Goal: Task Accomplishment & Management: Manage account settings

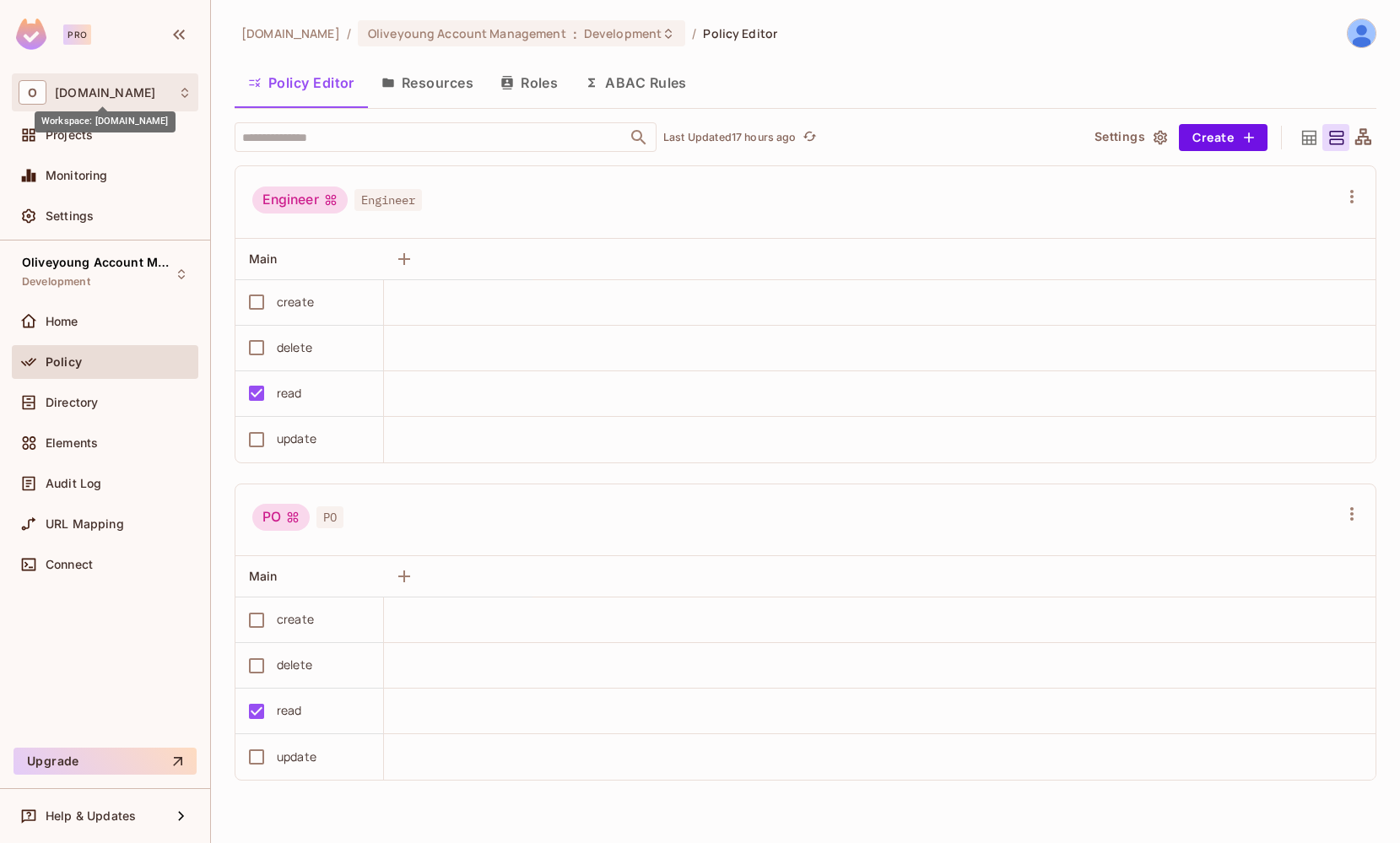
click at [69, 91] on span "[DOMAIN_NAME]" at bounding box center [105, 93] width 101 height 13
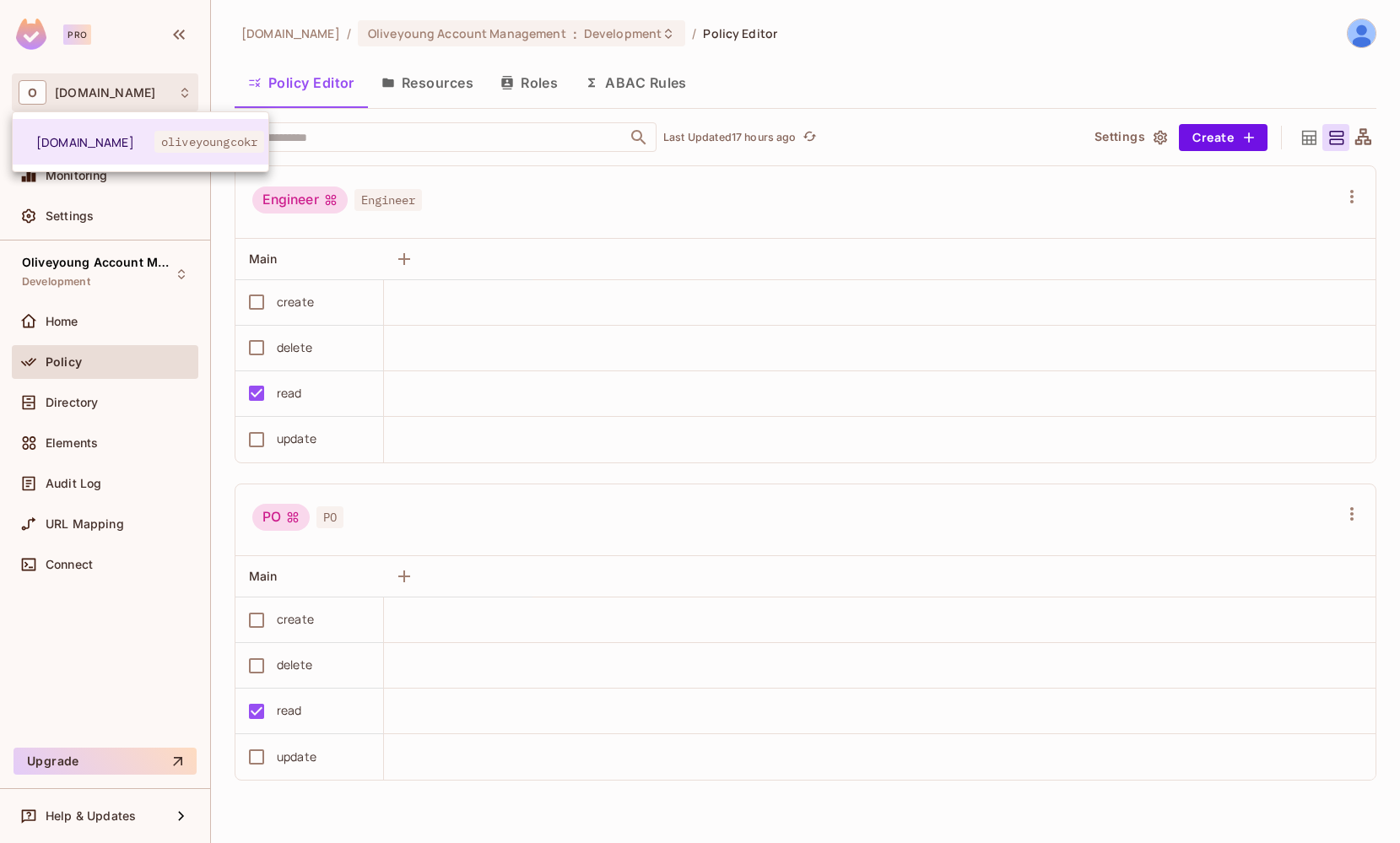
click at [153, 221] on div at bounding box center [700, 421] width 1400 height 843
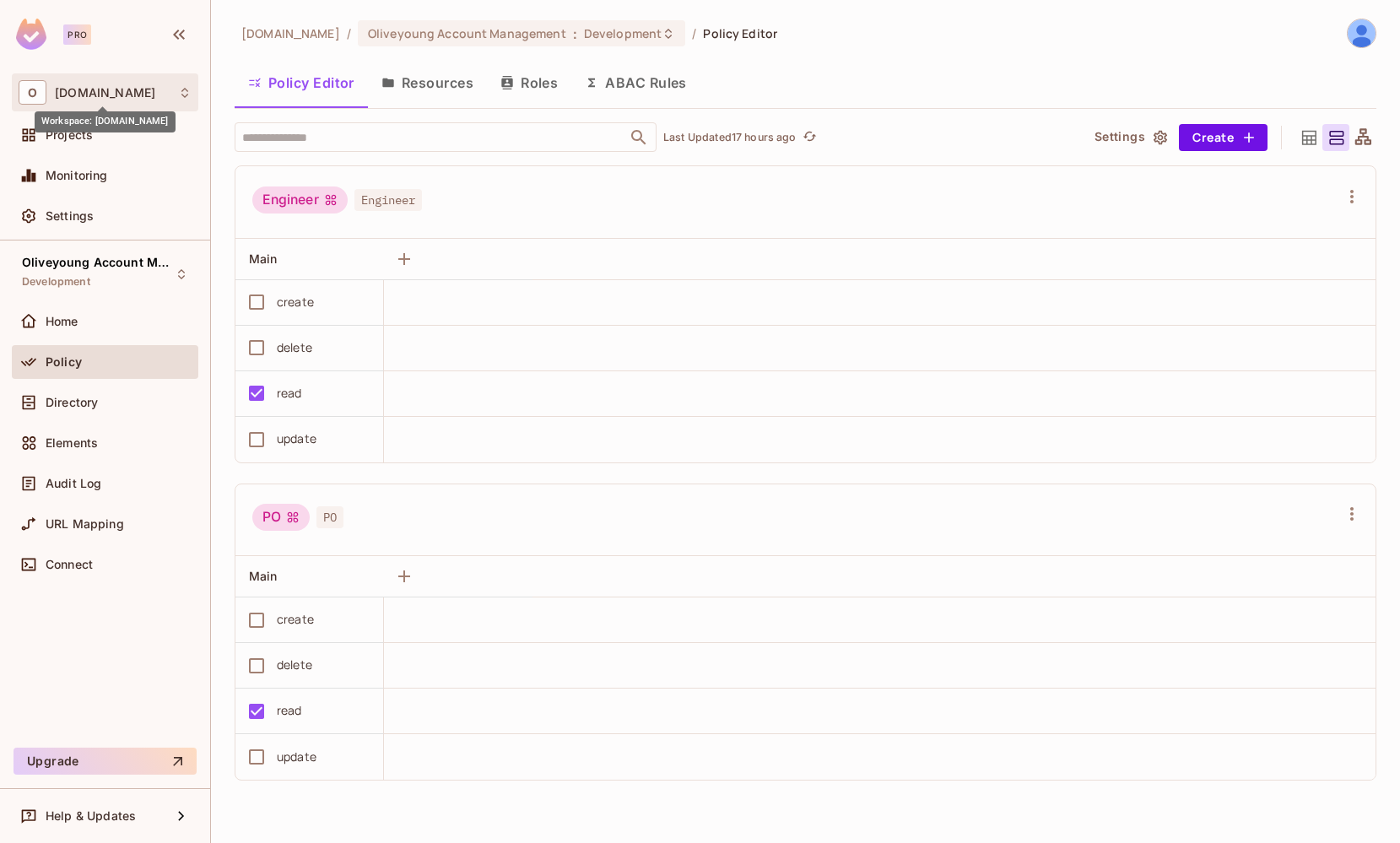
click at [85, 93] on span "[DOMAIN_NAME]" at bounding box center [105, 93] width 101 height 13
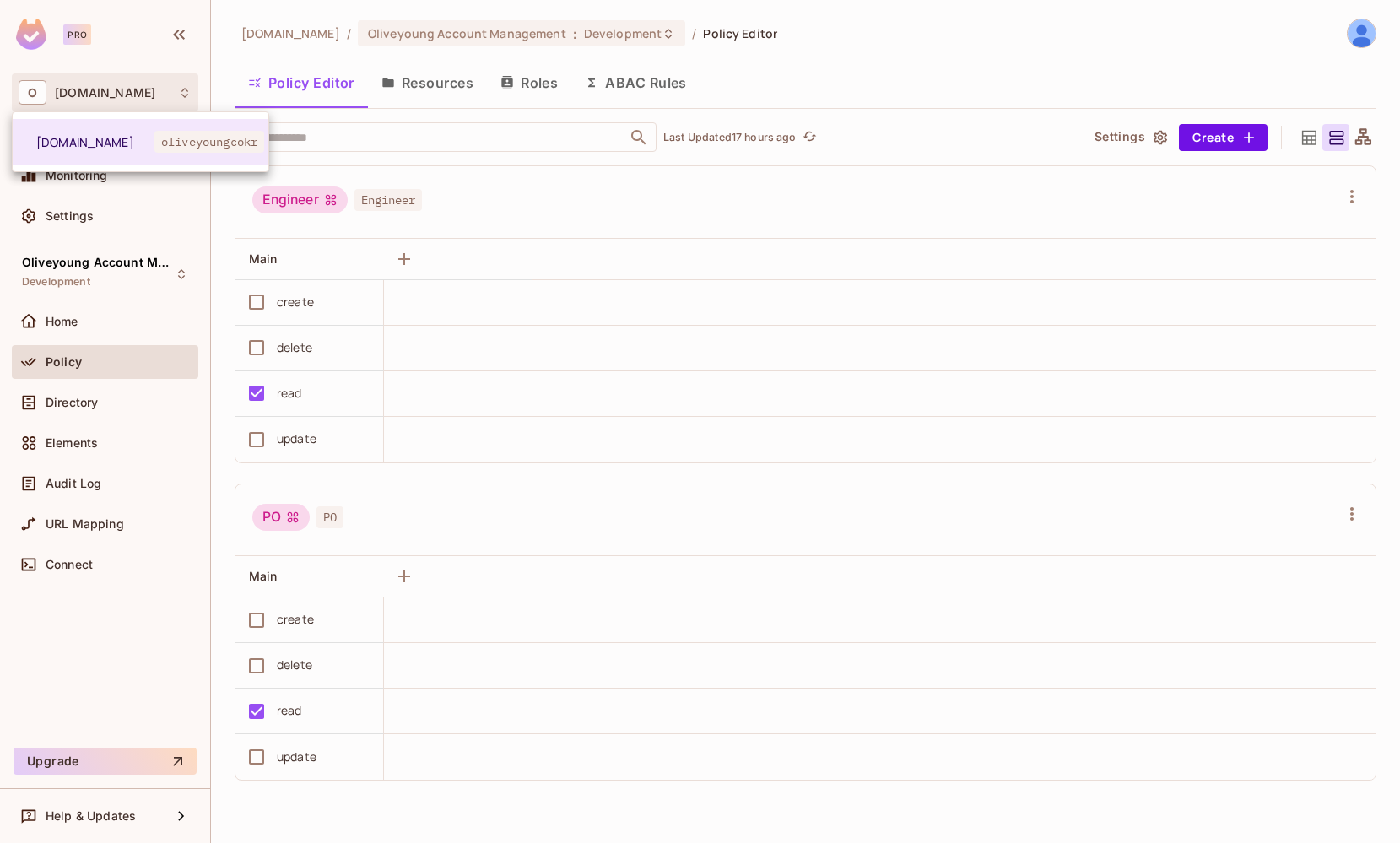
click at [85, 93] on div at bounding box center [700, 421] width 1400 height 843
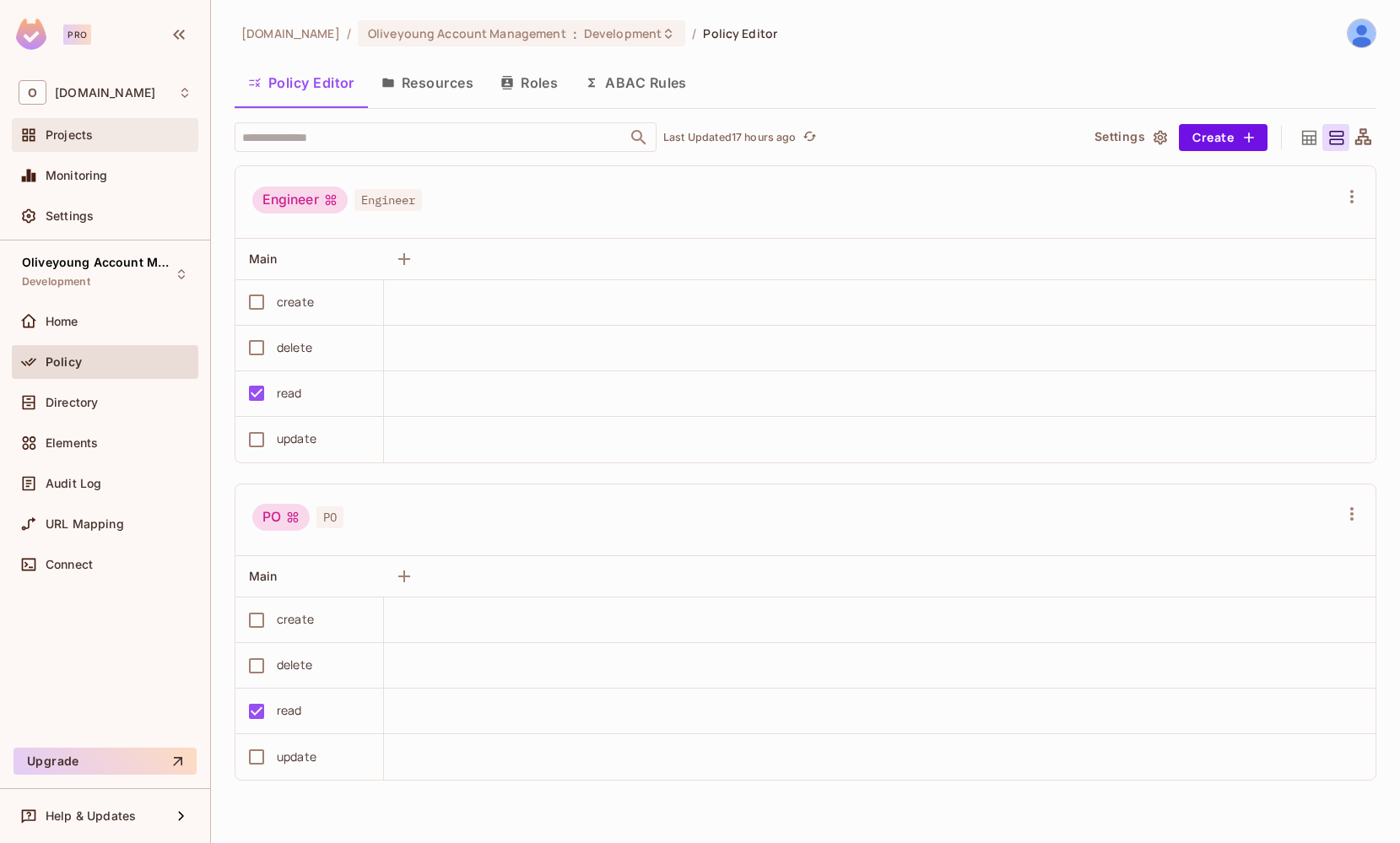
click at [53, 130] on span "Projects" at bounding box center [69, 134] width 47 height 13
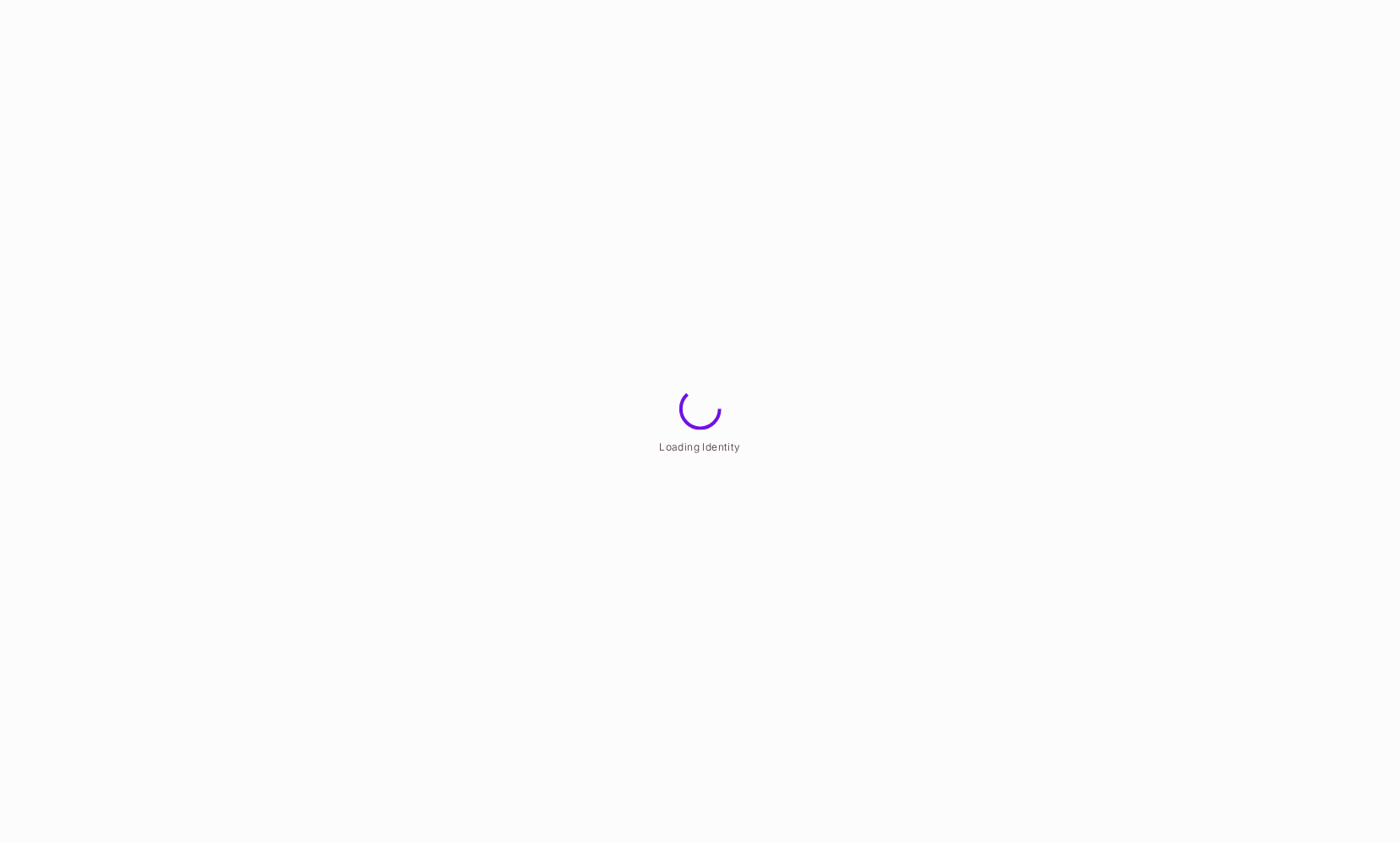
click at [1370, 0] on html "Loading Identity" at bounding box center [700, 0] width 1400 height 0
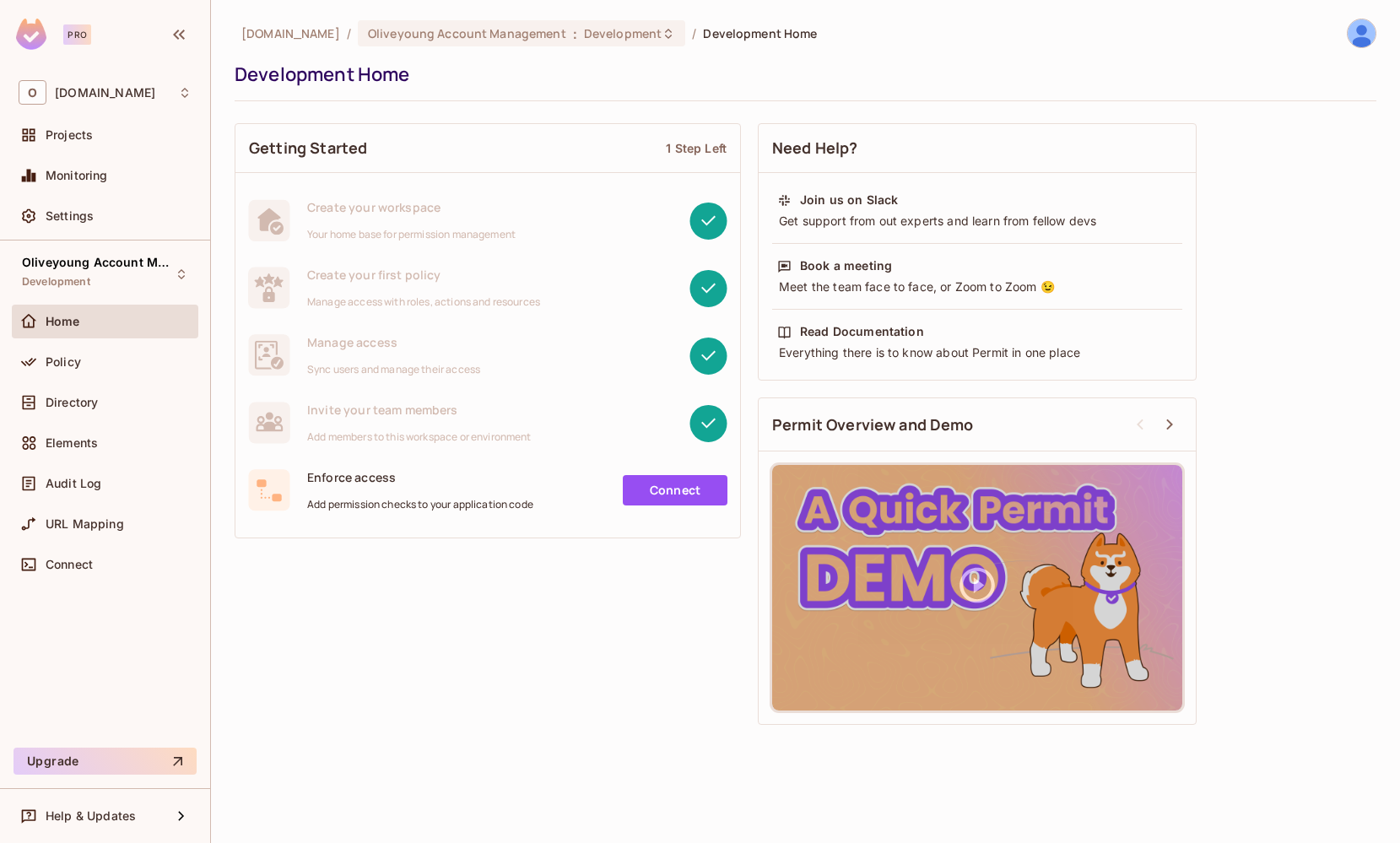
click at [68, 216] on span "Settings" at bounding box center [69, 215] width 48 height 13
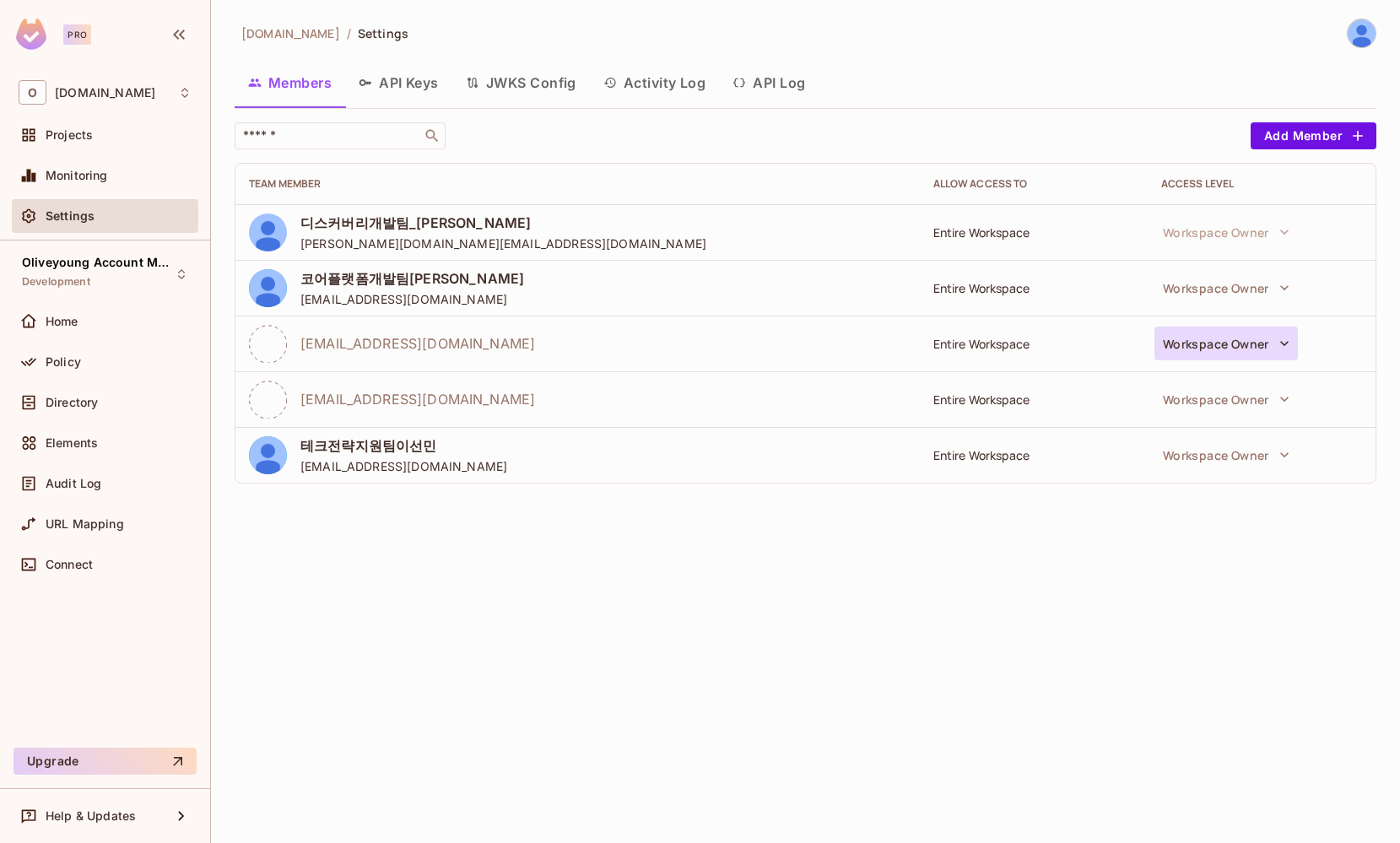
click at [1288, 350] on icon "button" at bounding box center [1284, 343] width 17 height 17
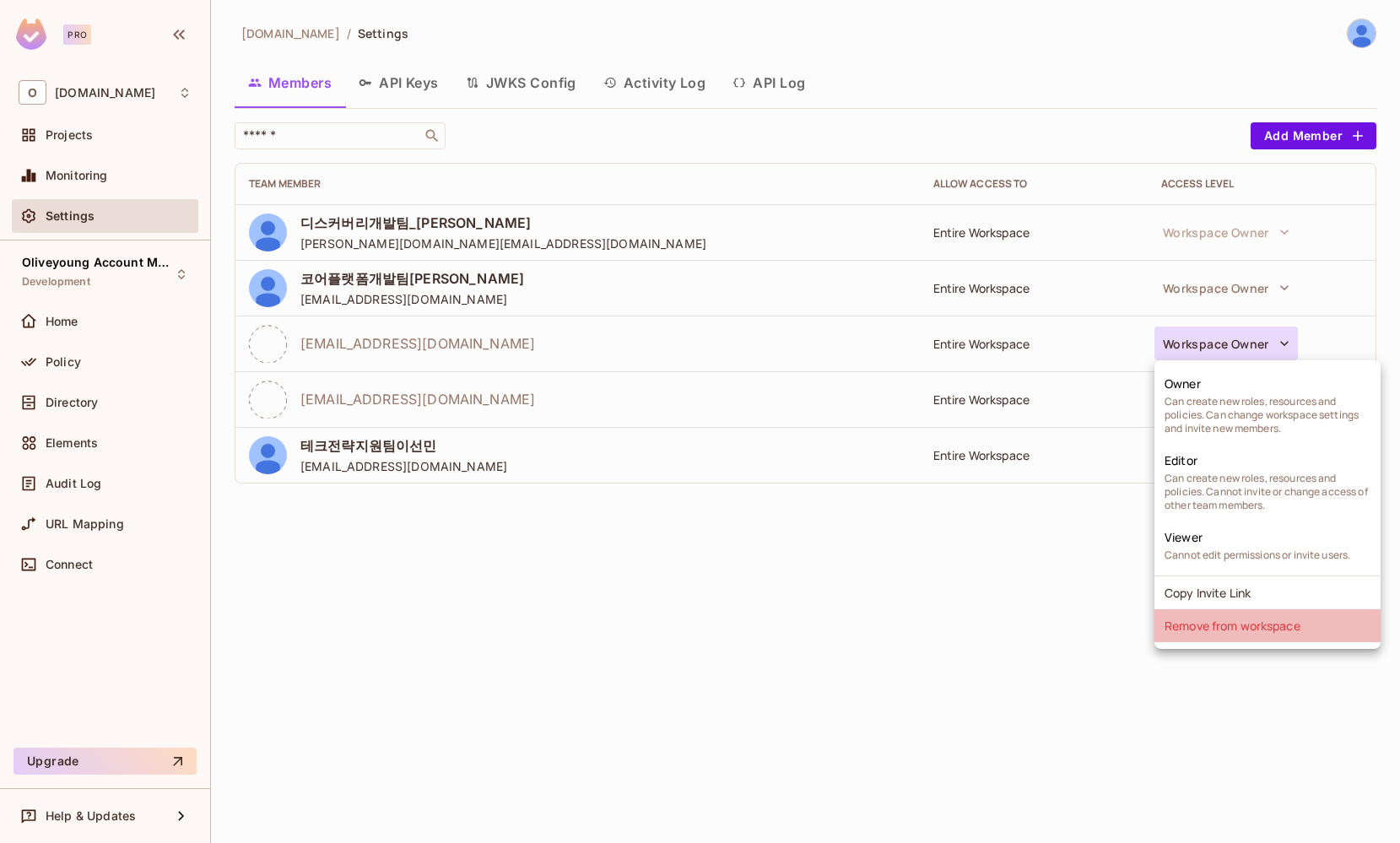
click at [1245, 623] on li "Remove from workspace" at bounding box center [1268, 625] width 226 height 33
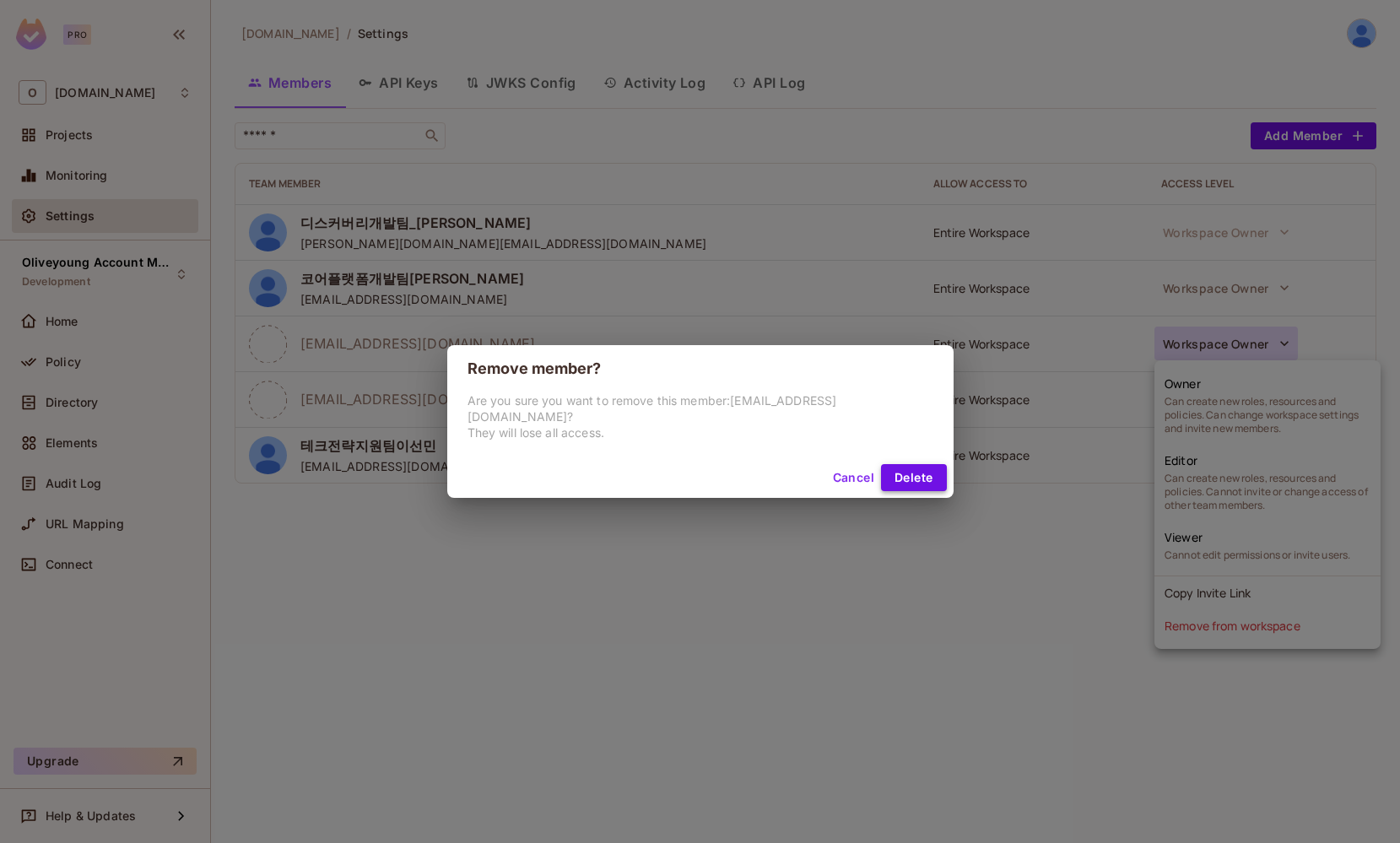
click at [881, 469] on button "Delete" at bounding box center [913, 477] width 65 height 27
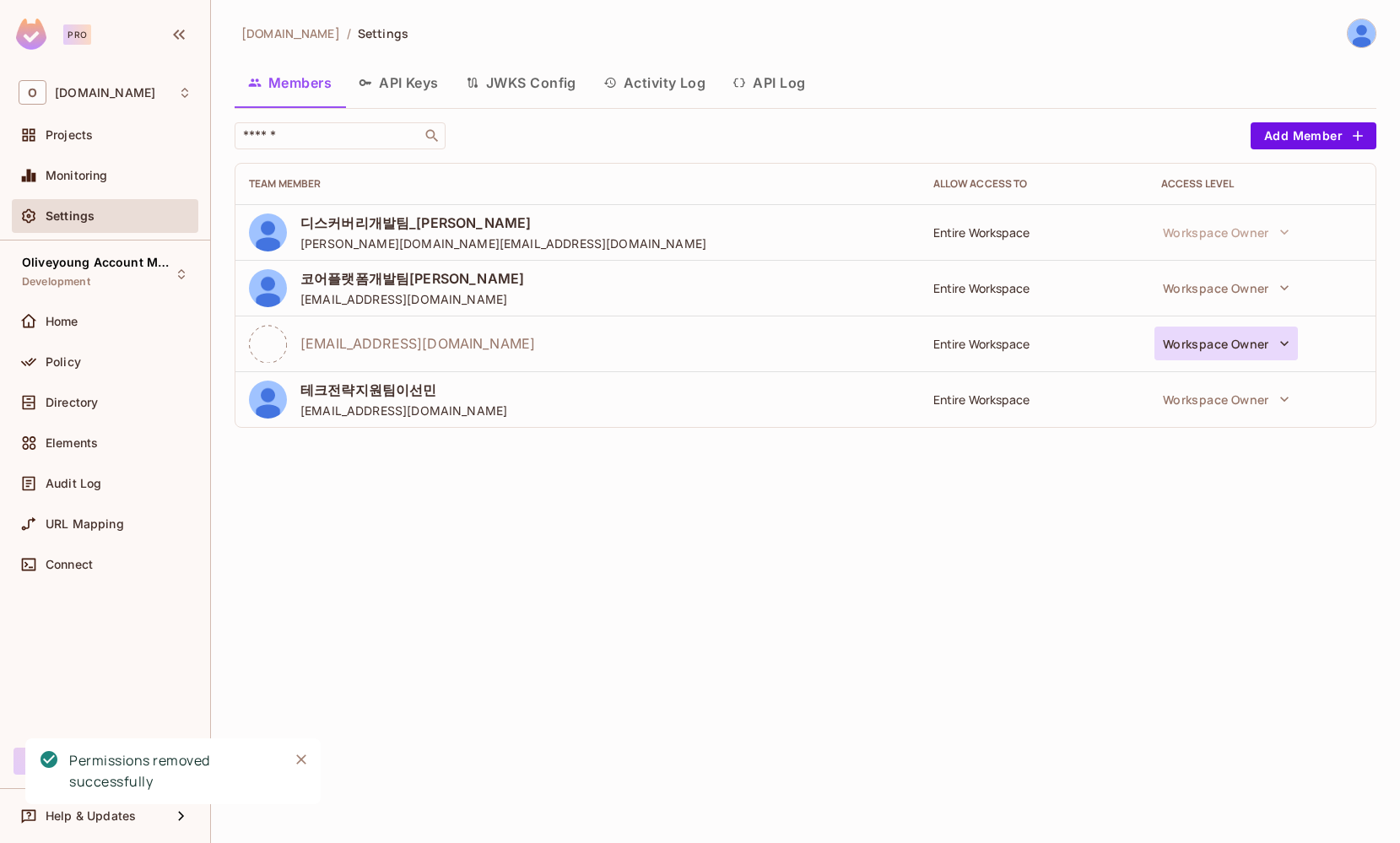
click at [1279, 345] on icon "button" at bounding box center [1284, 343] width 17 height 17
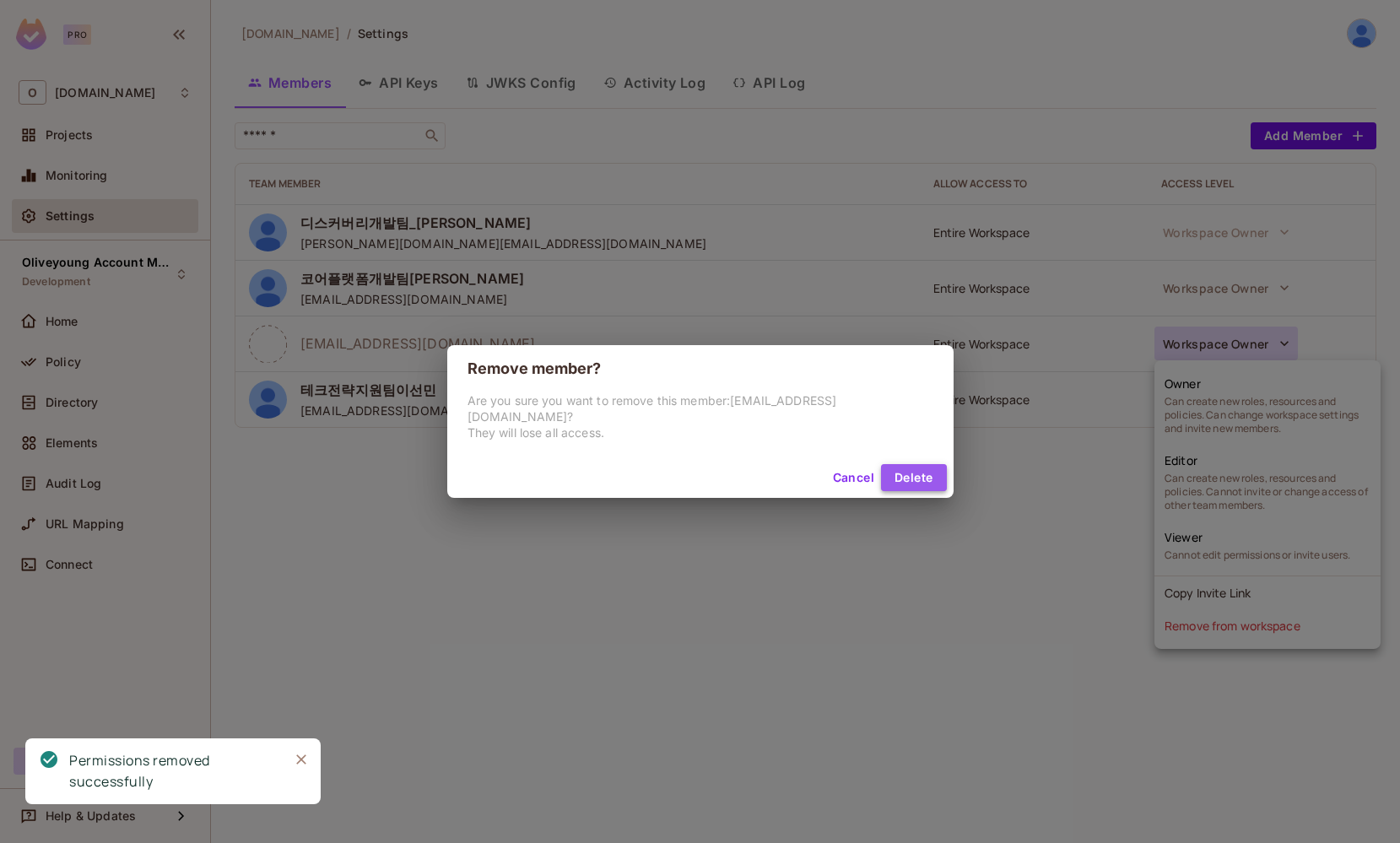
click at [886, 464] on button "Delete" at bounding box center [913, 477] width 65 height 27
